Goal: Navigation & Orientation: Find specific page/section

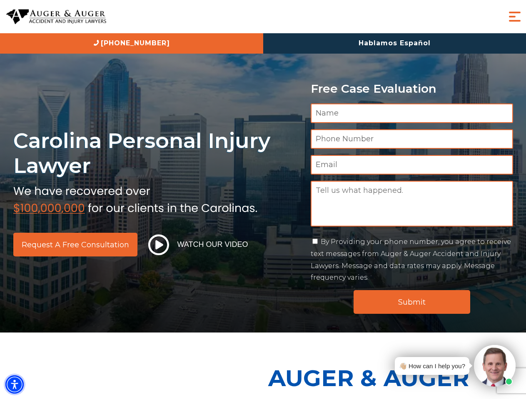
click at [15, 385] on img "Accessibility Menu" at bounding box center [14, 385] width 18 height 18
